Goal: Find specific page/section: Find specific page/section

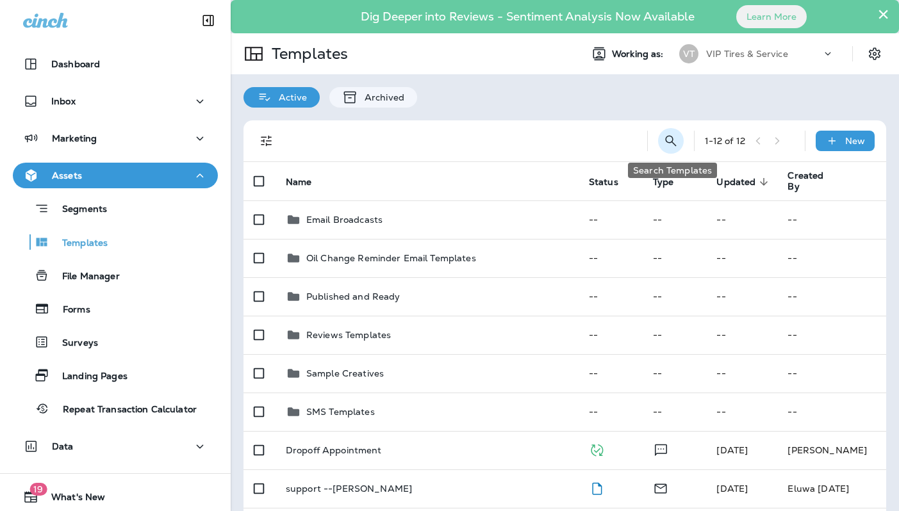
click at [668, 139] on icon "Search Templates" at bounding box center [670, 140] width 15 height 15
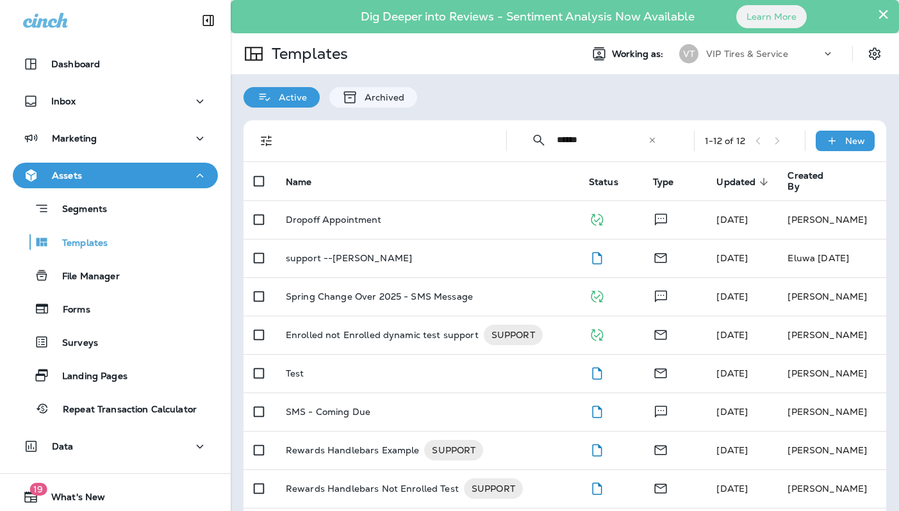
type input "******"
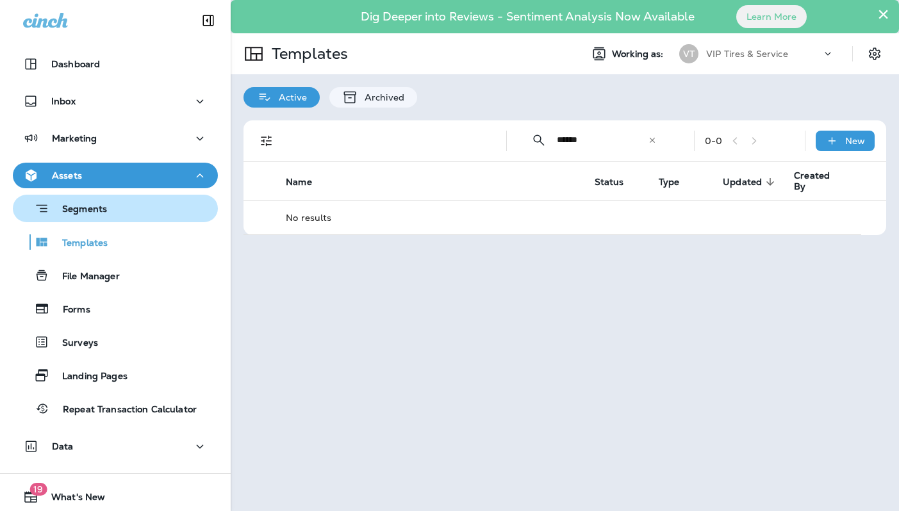
click at [83, 212] on p "Segments" at bounding box center [78, 210] width 58 height 13
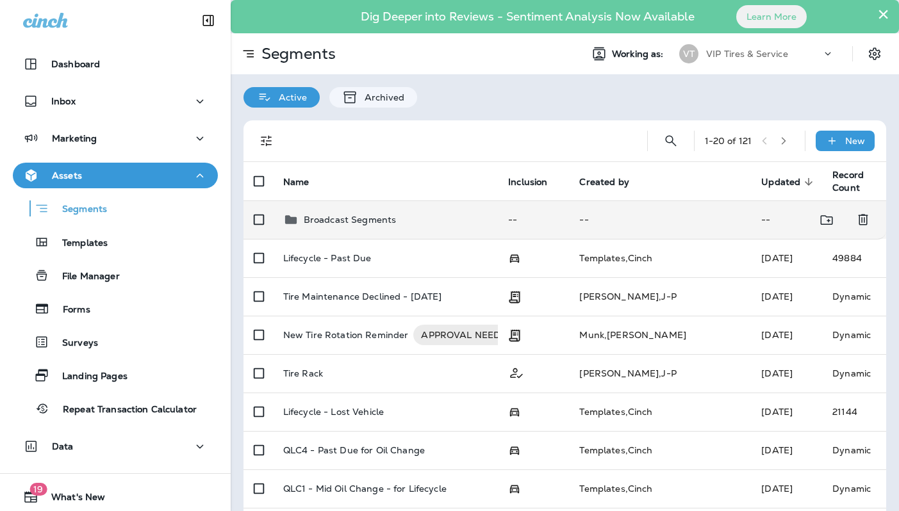
click at [348, 204] on td "Broadcast Segments" at bounding box center [385, 219] width 225 height 38
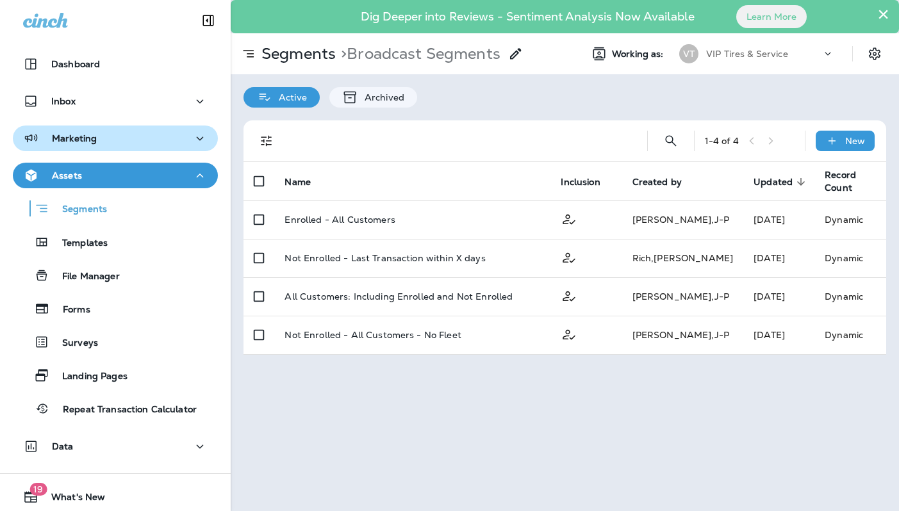
click at [83, 136] on p "Marketing" at bounding box center [74, 138] width 45 height 10
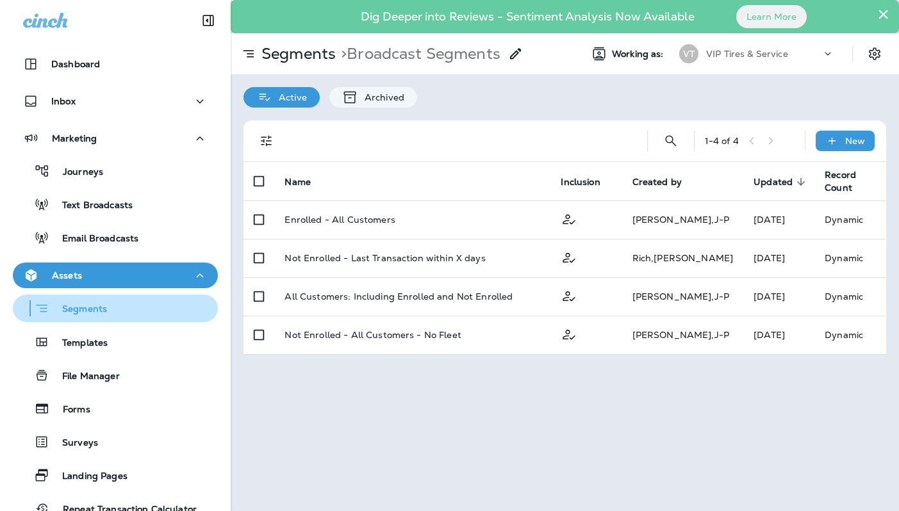
click at [92, 317] on div "Segments" at bounding box center [62, 308] width 89 height 20
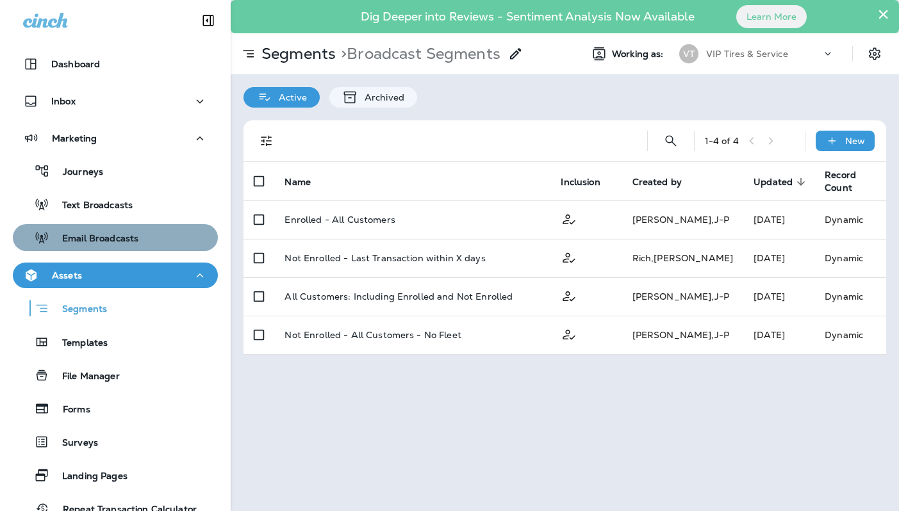
click at [103, 234] on p "Email Broadcasts" at bounding box center [93, 239] width 89 height 12
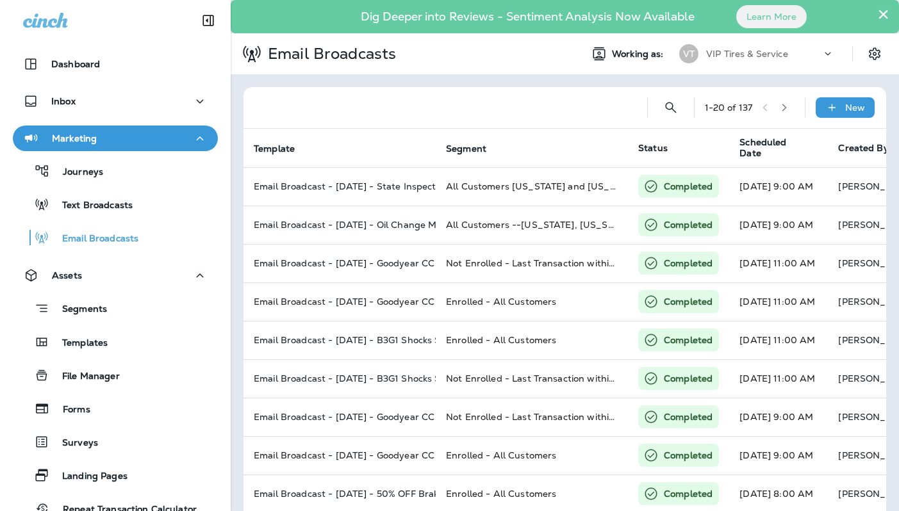
click at [97, 358] on div "Segments Templates File Manager Forms Surveys Landing Pages Repeat Transaction …" at bounding box center [115, 405] width 205 height 234
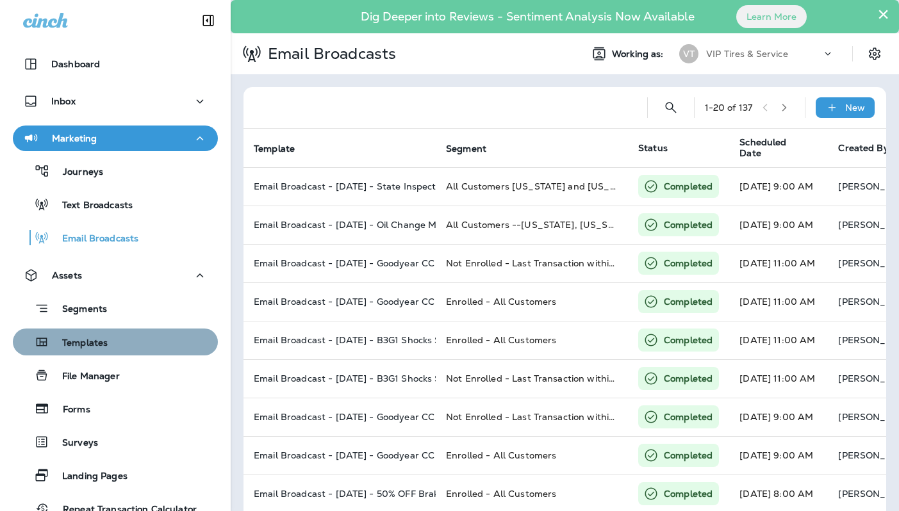
click at [100, 341] on p "Templates" at bounding box center [78, 344] width 58 height 12
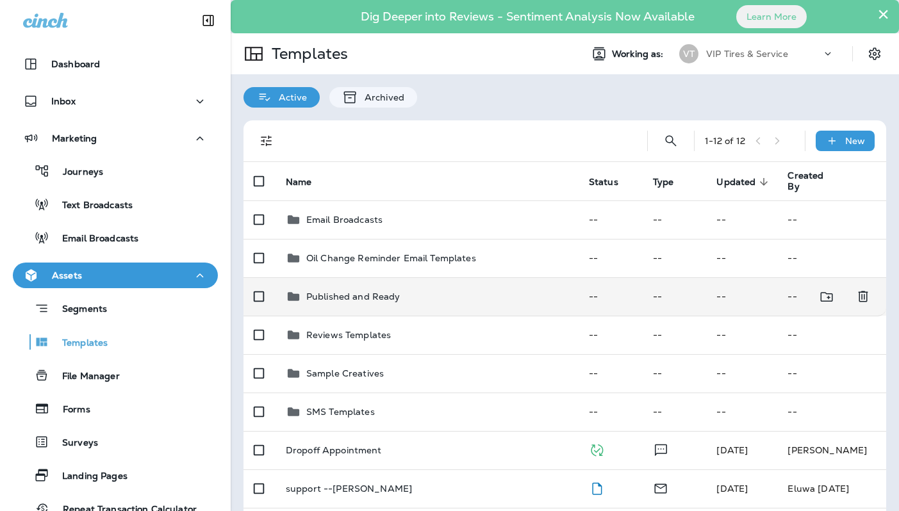
click at [345, 292] on p "Published and Ready" at bounding box center [353, 296] width 94 height 10
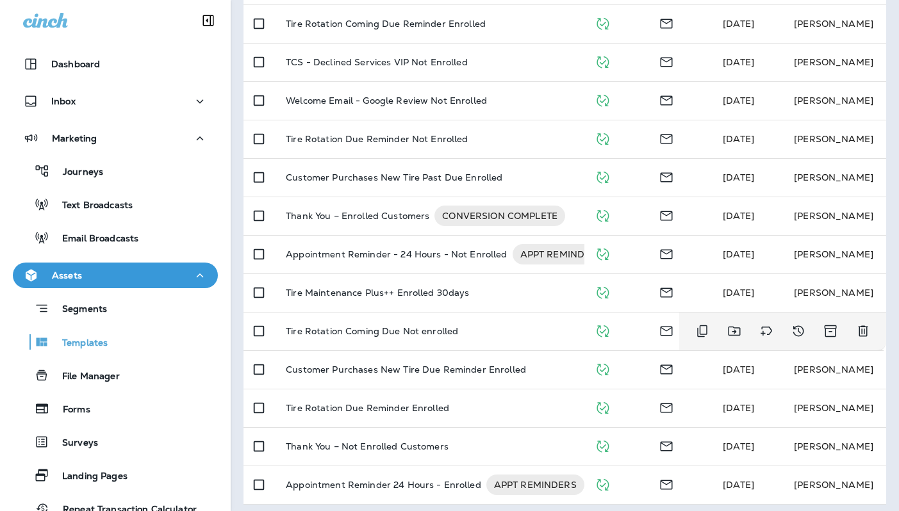
scroll to position [471, 0]
